Goal: Task Accomplishment & Management: Manage account settings

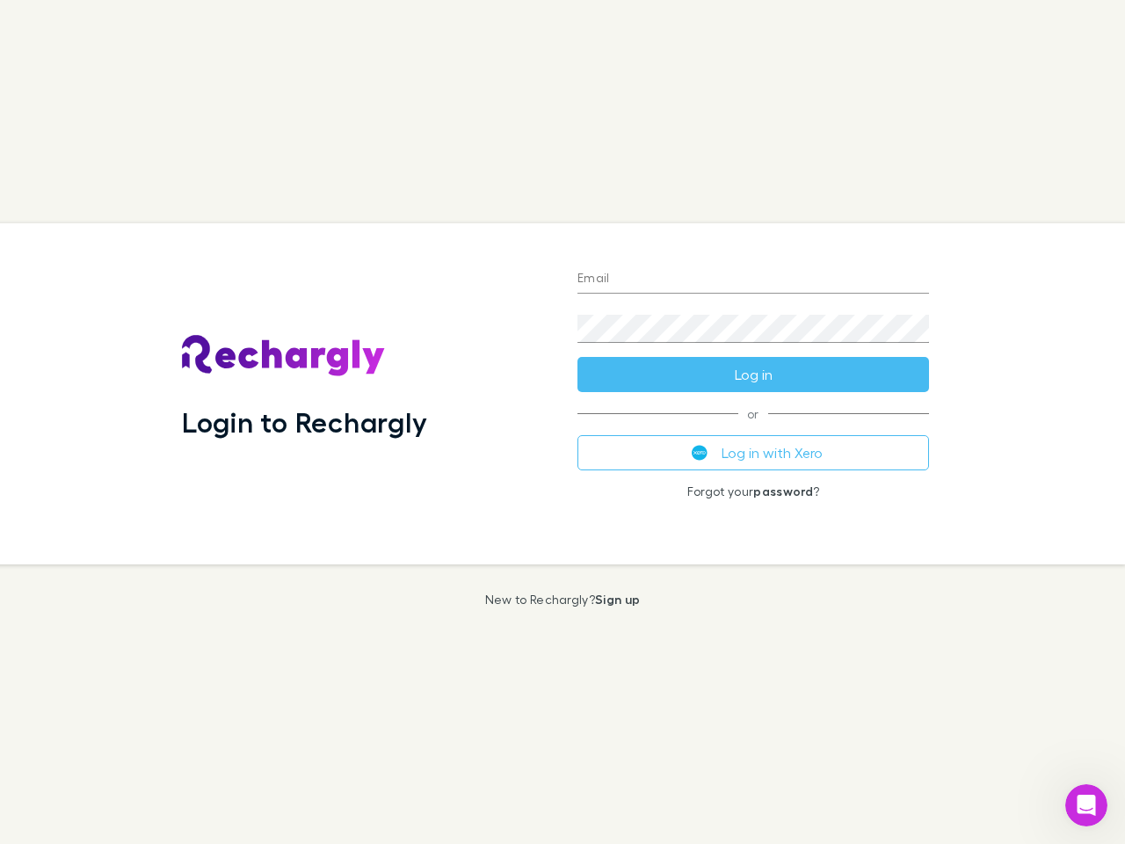
click at [563, 422] on div "Login to Rechargly" at bounding box center [366, 393] width 396 height 341
click at [753, 280] on input "Email" at bounding box center [753, 279] width 352 height 28
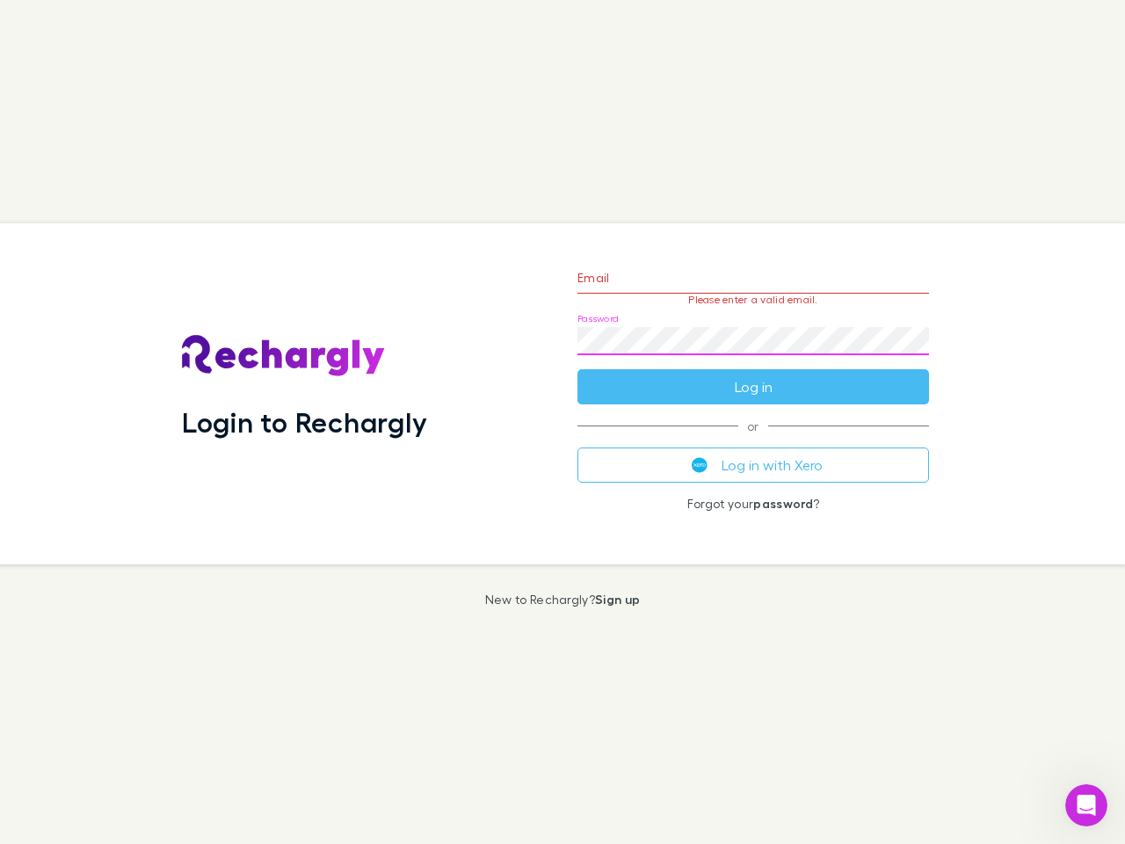
click at [753, 374] on form "Email Please enter a valid email. Password Log in" at bounding box center [753, 327] width 352 height 153
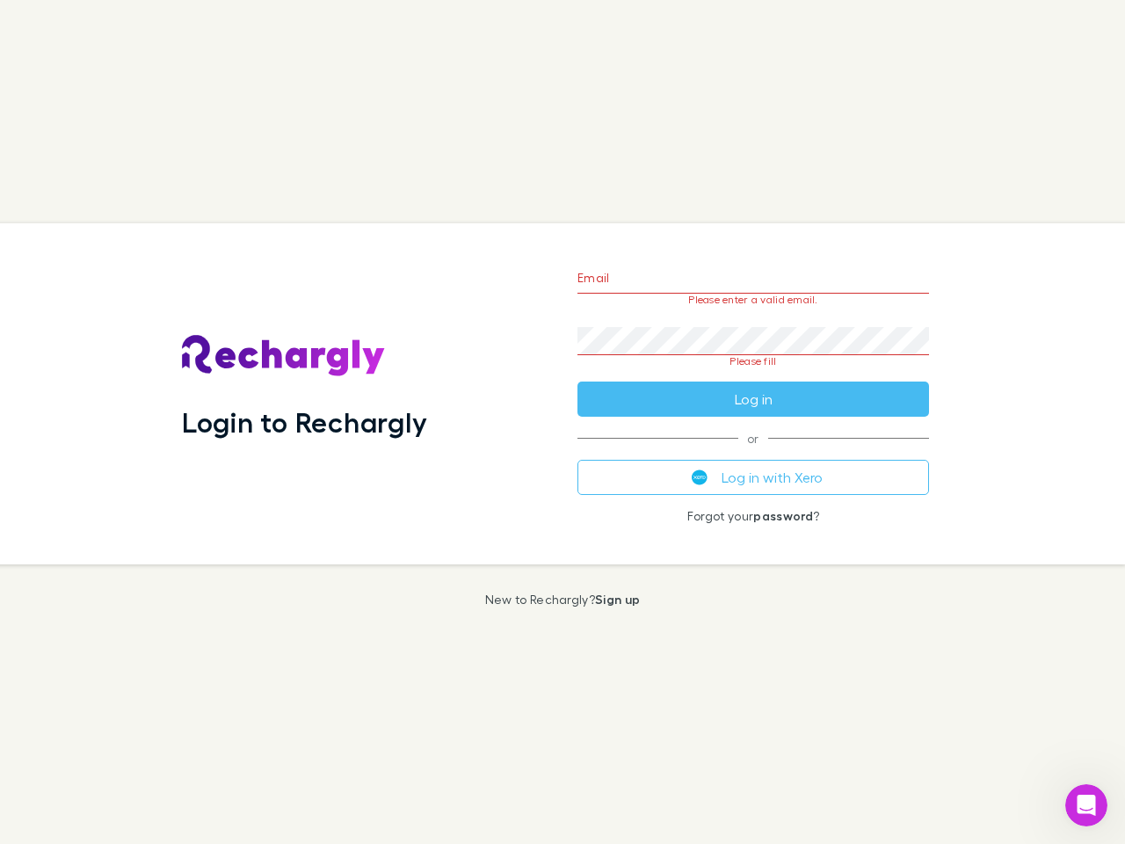
click at [753, 453] on div "Email Please enter a valid email. Password Please fill Log in or Log in with Xe…" at bounding box center [753, 393] width 380 height 341
click at [1086, 805] on icon "Open Intercom Messenger" at bounding box center [1086, 805] width 29 height 29
